Goal: Task Accomplishment & Management: Manage account settings

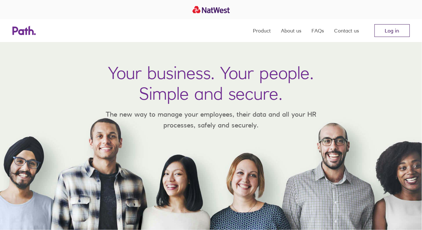
click at [397, 32] on link "Log in" at bounding box center [392, 30] width 35 height 13
click at [389, 29] on link "Log in" at bounding box center [392, 30] width 35 height 13
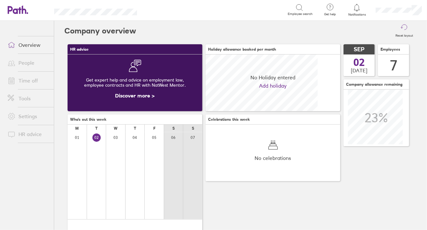
scroll to position [56, 135]
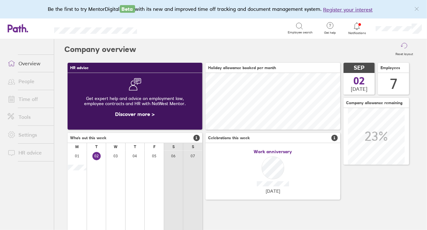
click at [33, 79] on link "People" at bounding box center [28, 81] width 51 height 13
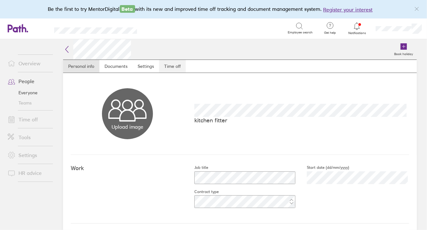
click at [169, 64] on link "Time off" at bounding box center [172, 66] width 27 height 13
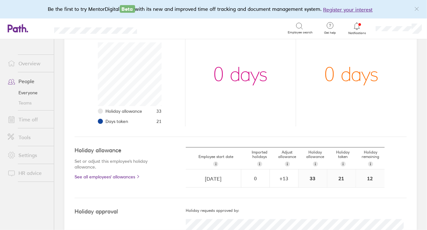
scroll to position [86, 0]
